Goal: Task Accomplishment & Management: Complete application form

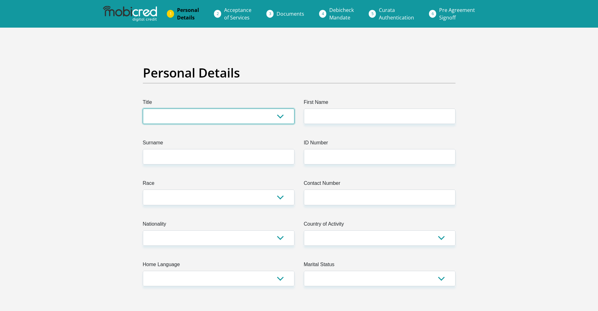
click at [204, 113] on select "Mr Ms Mrs Dr [PERSON_NAME]" at bounding box center [219, 116] width 152 height 15
select select "Mr"
click at [143, 109] on select "Mr Ms Mrs Dr [PERSON_NAME]" at bounding box center [219, 116] width 152 height 15
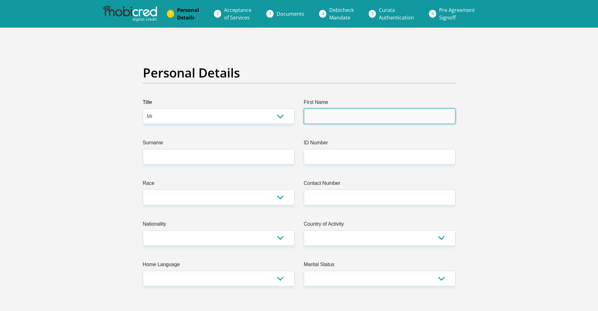
click at [334, 123] on input "First Name" at bounding box center [380, 116] width 152 height 15
type input "Thabang"
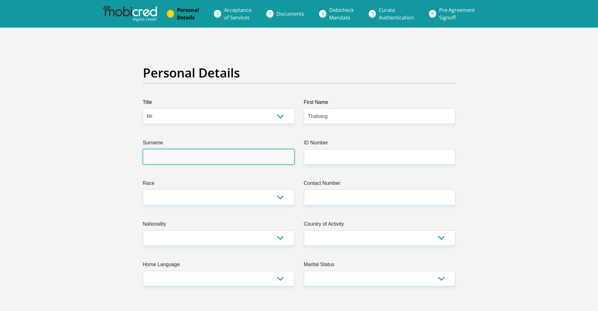
click at [263, 155] on input "Surname" at bounding box center [219, 156] width 152 height 15
type input "Kgaladi"
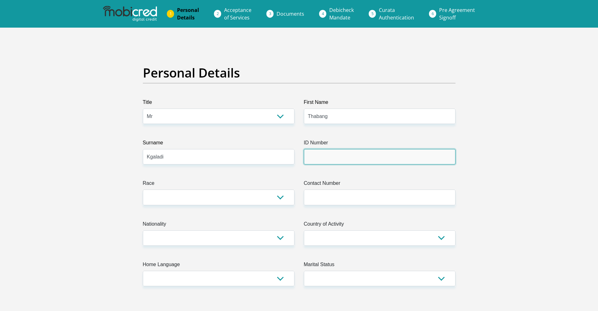
click at [348, 151] on input "ID Number" at bounding box center [380, 156] width 152 height 15
type input "9404145262080"
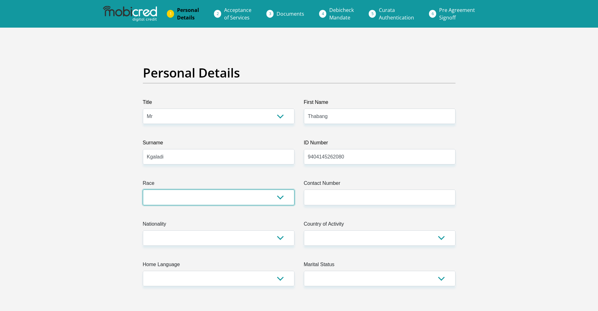
click at [202, 205] on select "Black Coloured Indian White Other" at bounding box center [219, 196] width 152 height 15
select select "1"
click at [143, 189] on select "Black Coloured Indian White Other" at bounding box center [219, 196] width 152 height 15
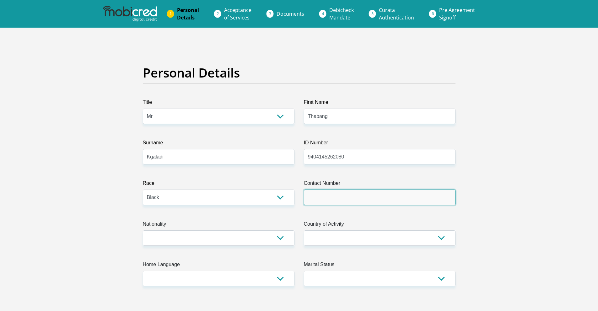
click at [327, 205] on input "Contact Number" at bounding box center [380, 196] width 152 height 15
type input "0682271394"
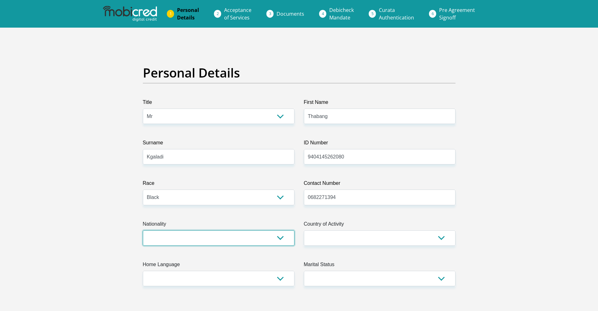
click at [223, 240] on select "[GEOGRAPHIC_DATA] [GEOGRAPHIC_DATA] [GEOGRAPHIC_DATA] [GEOGRAPHIC_DATA] [GEOGRA…" at bounding box center [219, 237] width 152 height 15
select select "ZAF"
click at [143, 230] on select "[GEOGRAPHIC_DATA] [GEOGRAPHIC_DATA] [GEOGRAPHIC_DATA] [GEOGRAPHIC_DATA] [GEOGRA…" at bounding box center [219, 237] width 152 height 15
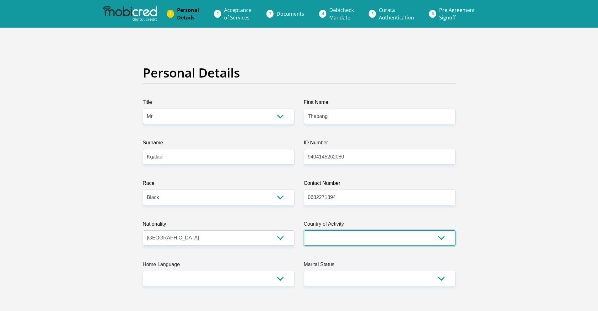
click at [340, 237] on select "[GEOGRAPHIC_DATA] [GEOGRAPHIC_DATA] [GEOGRAPHIC_DATA] [GEOGRAPHIC_DATA] [GEOGRA…" at bounding box center [380, 237] width 152 height 15
select select "ZAF"
click at [304, 230] on select "[GEOGRAPHIC_DATA] [GEOGRAPHIC_DATA] [GEOGRAPHIC_DATA] [GEOGRAPHIC_DATA] [GEOGRA…" at bounding box center [380, 237] width 152 height 15
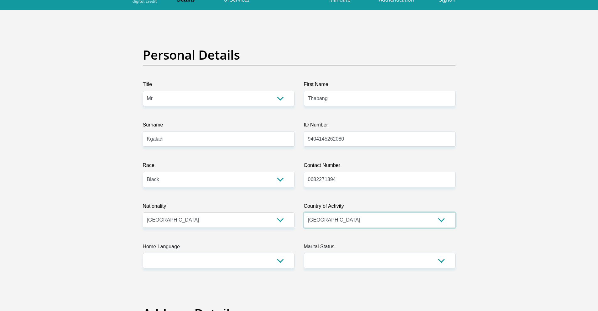
scroll to position [125, 0]
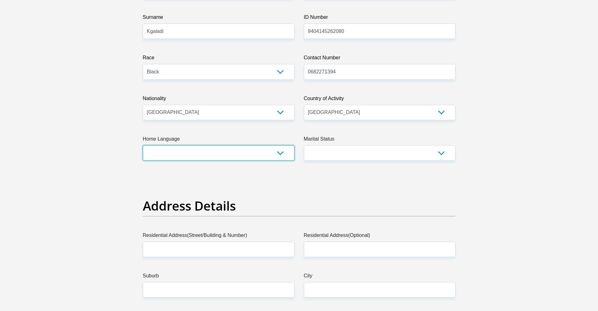
click at [221, 157] on select "Afrikaans English Sepedi South Ndebele Southern Sotho Swati Tsonga Tswana Venda…" at bounding box center [219, 152] width 152 height 15
select select "eng"
click at [143, 145] on select "Afrikaans English Sepedi South Ndebele Southern Sotho Swati Tsonga Tswana Venda…" at bounding box center [219, 152] width 152 height 15
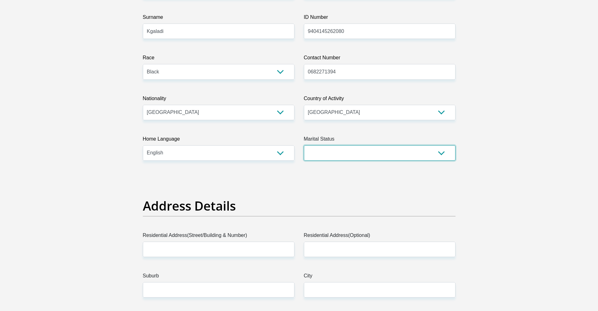
click at [333, 152] on select "Married ANC Single Divorced Widowed Married COP or Customary Law" at bounding box center [380, 152] width 152 height 15
select select "2"
click at [304, 145] on select "Married ANC Single Divorced Widowed Married COP or Customary Law" at bounding box center [380, 152] width 152 height 15
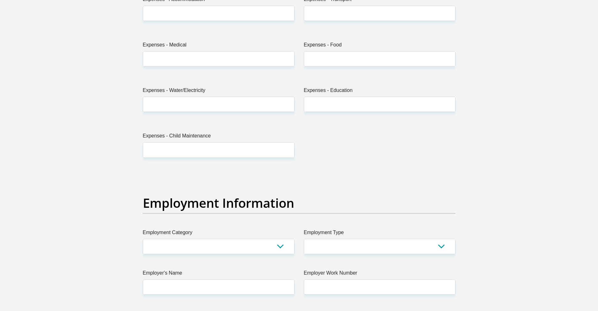
scroll to position [878, 0]
